Goal: Task Accomplishment & Management: Use online tool/utility

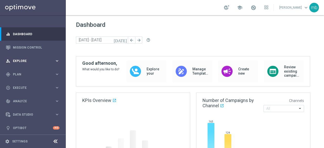
click at [55, 60] on icon "keyboard_arrow_right" at bounding box center [57, 60] width 5 height 5
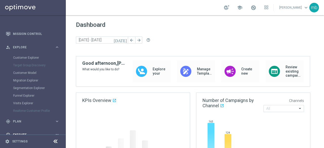
scroll to position [25, 0]
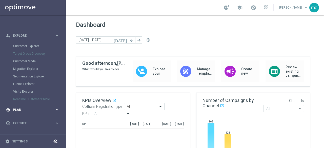
click at [57, 109] on icon "keyboard_arrow_right" at bounding box center [57, 109] width 5 height 5
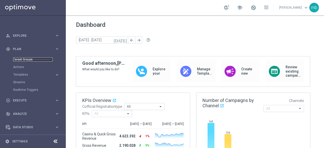
click at [20, 60] on link "Target Groups" at bounding box center [32, 59] width 39 height 4
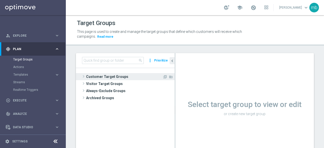
click at [85, 77] on span at bounding box center [83, 76] width 5 height 6
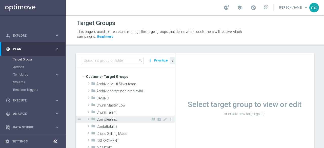
scroll to position [25, 0]
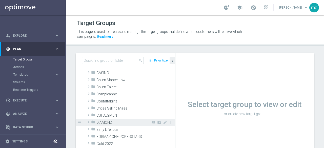
click at [89, 122] on span at bounding box center [88, 122] width 5 height 6
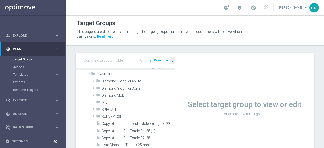
scroll to position [76, 0]
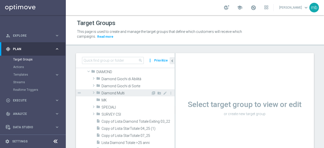
click at [92, 92] on span at bounding box center [93, 93] width 5 height 6
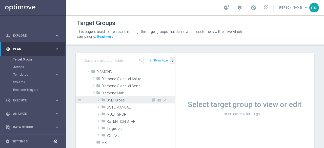
click at [98, 100] on span at bounding box center [98, 100] width 5 height 6
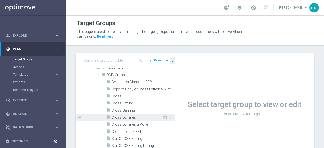
scroll to position [127, 0]
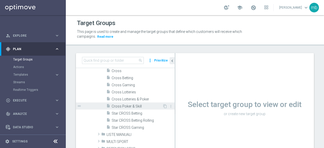
click at [118, 106] on span "Cross Poker & Skill" at bounding box center [137, 106] width 51 height 4
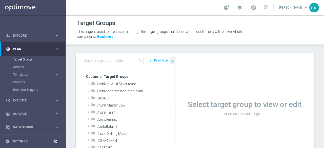
scroll to position [95, 0]
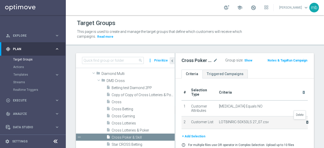
click at [305, 122] on icon "delete_forever" at bounding box center [307, 122] width 4 height 4
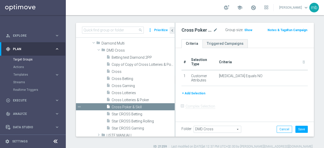
scroll to position [36, 0]
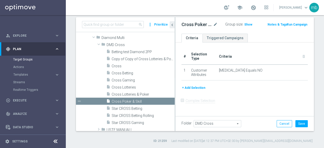
click at [190, 88] on button "+ Add Selection" at bounding box center [193, 88] width 24 height 6
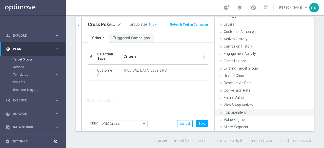
scroll to position [23, 0]
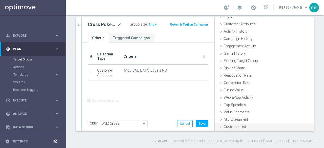
click at [232, 125] on span "Customer List" at bounding box center [235, 127] width 22 height 4
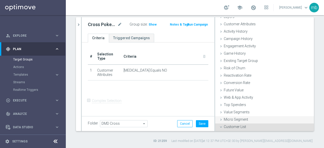
scroll to position [69, 0]
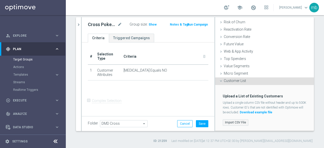
click at [231, 121] on label "Import CSV File" at bounding box center [236, 122] width 26 height 6
click at [0, 0] on input "Import CSV File" at bounding box center [0, 0] width 0 height 0
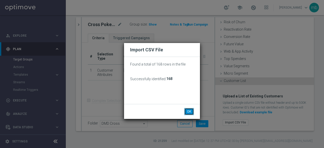
click at [188, 111] on button "OK" at bounding box center [189, 111] width 10 height 7
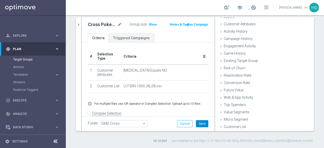
scroll to position [23, 0]
click at [200, 123] on button "Save" at bounding box center [202, 123] width 12 height 7
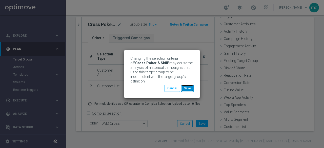
click at [189, 87] on button "Save" at bounding box center [187, 88] width 12 height 7
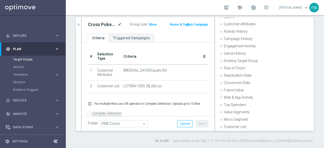
click at [199, 24] on button "Run Campaign" at bounding box center [198, 25] width 22 height 6
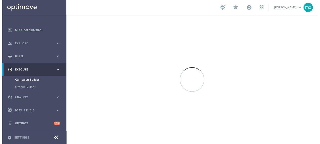
scroll to position [16, 0]
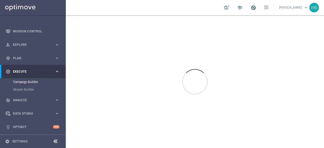
click at [255, 5] on span at bounding box center [254, 8] width 6 height 6
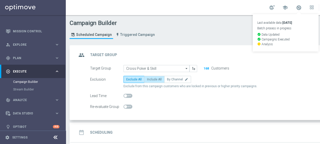
click at [152, 78] on span "Include All" at bounding box center [154, 80] width 15 height 4
click at [150, 79] on input "Include All" at bounding box center [148, 80] width 3 height 3
radio input "true"
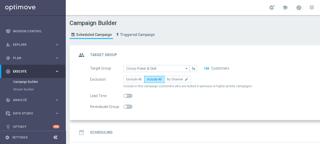
scroll to position [41, 0]
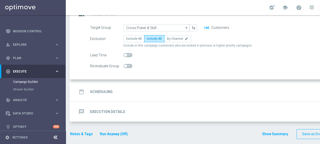
click at [96, 90] on h2 "Scheduling" at bounding box center [101, 92] width 23 height 5
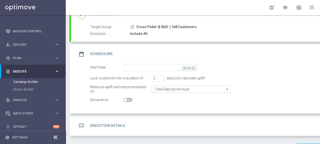
click at [192, 66] on icon "[DATE]" at bounding box center [189, 67] width 15 height 6
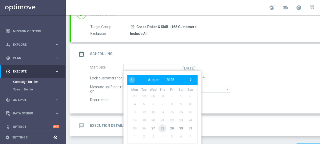
click at [161, 128] on span "28" at bounding box center [162, 128] width 8 height 8
type input "[DATE]"
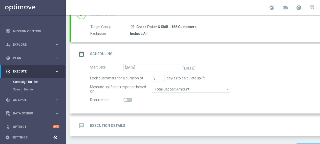
scroll to position [55, 0]
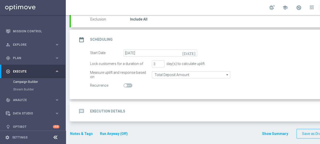
click at [116, 109] on h2 "Execution Details" at bounding box center [107, 111] width 35 height 5
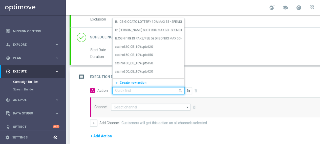
click at [154, 90] on input "text" at bounding box center [143, 91] width 56 height 4
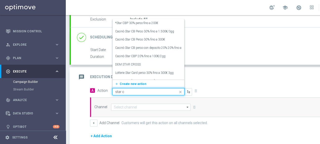
type input "star cr"
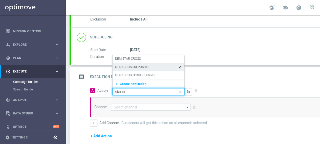
click at [139, 67] on label "STAR CROSS DEPOSITO" at bounding box center [131, 67] width 33 height 4
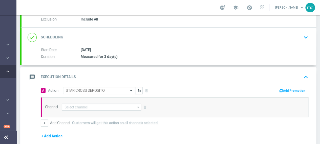
scroll to position [0, 53]
click at [288, 88] on div "Add Promotion" at bounding box center [294, 91] width 30 height 6
click at [289, 89] on button "Add Promotion" at bounding box center [293, 91] width 28 height 6
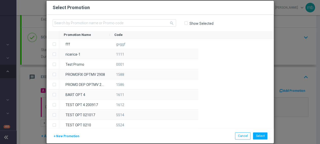
scroll to position [0, 49]
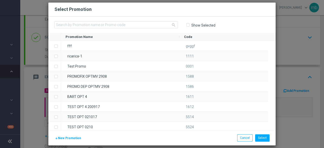
click at [67, 139] on span "New Promotion" at bounding box center [69, 138] width 23 height 4
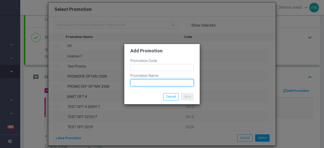
click at [149, 81] on input "text" at bounding box center [161, 82] width 63 height 7
paste input "LOTBIN-100S"
type input "LOTBIN-100S"
click at [145, 63] on label "Promotion Code" at bounding box center [143, 61] width 27 height 4
click at [145, 64] on div "Promotion Code" at bounding box center [161, 66] width 63 height 15
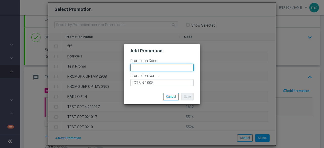
click at [145, 65] on input "text" at bounding box center [161, 67] width 63 height 7
paste input "333647"
type input "333647"
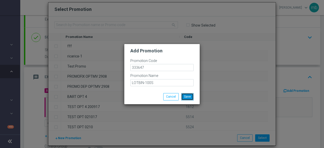
click at [184, 96] on button "Save" at bounding box center [187, 96] width 12 height 7
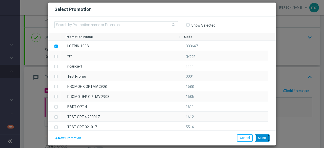
click at [260, 137] on button "Select" at bounding box center [262, 137] width 14 height 7
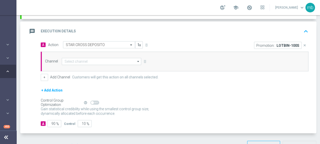
scroll to position [106, 0]
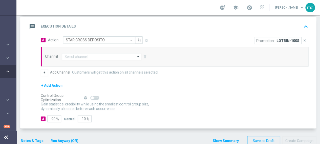
click at [138, 57] on icon "arrow_drop_down" at bounding box center [138, 56] width 5 height 7
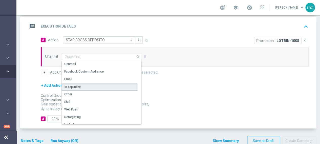
click at [86, 85] on div "In-app Inbox" at bounding box center [100, 87] width 76 height 8
type input "In-app Inbox"
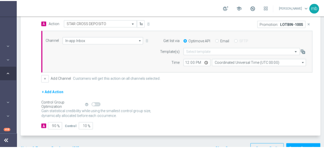
scroll to position [131, 0]
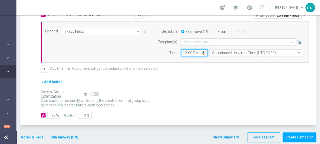
click at [203, 53] on input "12:00" at bounding box center [194, 52] width 27 height 7
type input "08:00"
click at [172, 83] on div "+ Add Action" at bounding box center [175, 85] width 268 height 13
drag, startPoint x: 54, startPoint y: 115, endPoint x: 51, endPoint y: 115, distance: 3.0
click at [51, 115] on input "90" at bounding box center [54, 115] width 14 height 7
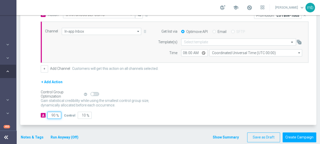
type input "10"
type input "90"
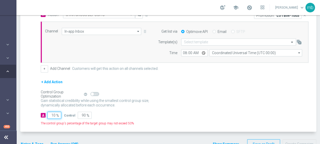
type input "100"
type input "0"
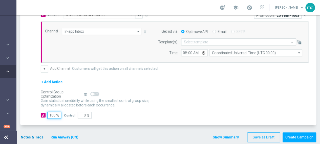
type input "100"
click at [28, 136] on button "Notes & Tags" at bounding box center [32, 137] width 24 height 6
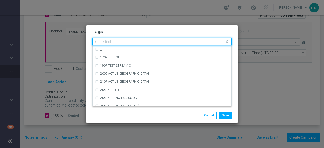
click at [110, 44] on input "text" at bounding box center [160, 42] width 130 height 4
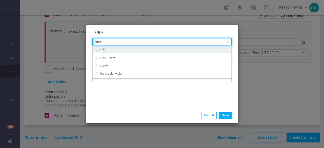
click at [99, 49] on div "star" at bounding box center [162, 49] width 134 height 8
type input "star"
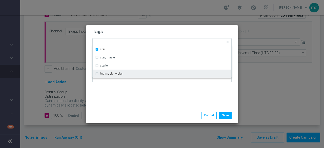
click at [112, 90] on div "Tags Quick find × star star star/master starter top master + star Notes" at bounding box center [161, 66] width 151 height 83
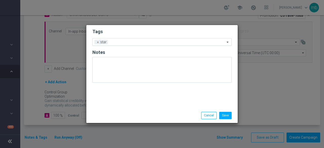
click at [125, 43] on input "text" at bounding box center [167, 42] width 115 height 4
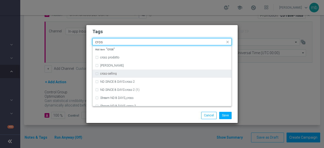
click at [112, 74] on label "cross-selling" at bounding box center [108, 73] width 16 height 3
type input "cros"
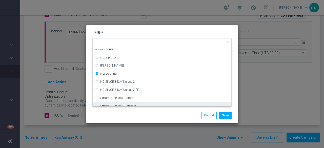
drag, startPoint x: 119, startPoint y: 115, endPoint x: 137, endPoint y: 68, distance: 50.8
click at [119, 115] on div "Save Cancel" at bounding box center [162, 115] width 147 height 7
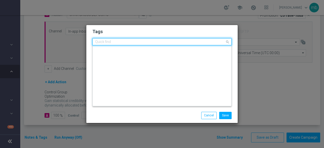
scroll to position [0, 0]
click at [153, 42] on input "text" at bounding box center [160, 42] width 130 height 4
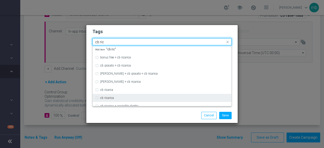
click at [119, 97] on div "cb ricarica" at bounding box center [164, 97] width 129 height 3
type input "cb ric"
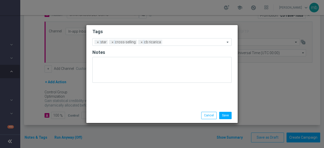
drag, startPoint x: 122, startPoint y: 111, endPoint x: 150, endPoint y: 68, distance: 51.9
click at [123, 112] on div "Save Cancel" at bounding box center [161, 115] width 151 height 15
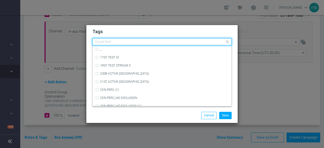
click at [178, 41] on input "text" at bounding box center [160, 42] width 130 height 4
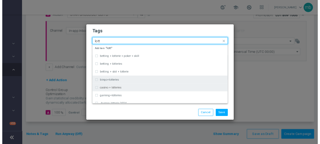
scroll to position [25, 0]
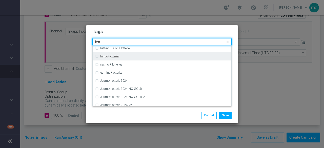
click at [123, 56] on div "bingo+lotteries" at bounding box center [164, 56] width 129 height 3
type input "lott"
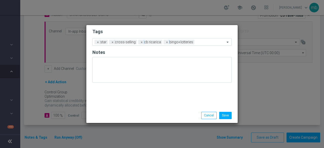
click at [134, 117] on div "Save Cancel" at bounding box center [162, 115] width 147 height 7
click at [205, 42] on input "text" at bounding box center [210, 42] width 29 height 4
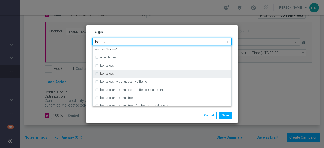
click at [146, 71] on div "bonus cash" at bounding box center [162, 74] width 134 height 8
type input "bonus"
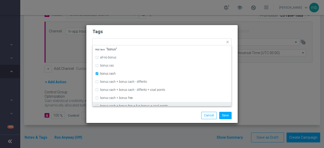
click at [143, 120] on div "Save Cancel" at bounding box center [161, 115] width 151 height 15
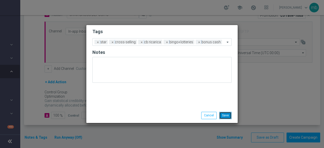
click at [224, 115] on button "Save" at bounding box center [225, 115] width 12 height 7
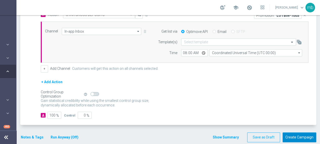
click at [301, 136] on button "Create Campaign" at bounding box center [300, 138] width 34 height 10
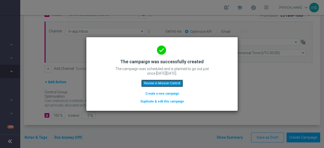
drag, startPoint x: 160, startPoint y: 85, endPoint x: 162, endPoint y: 70, distance: 15.8
click at [161, 85] on button "Review in Mission Control" at bounding box center [162, 83] width 42 height 7
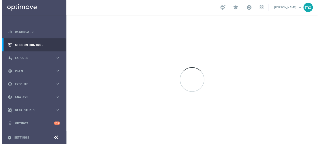
scroll to position [1, 0]
